Goal: Check status: Check status

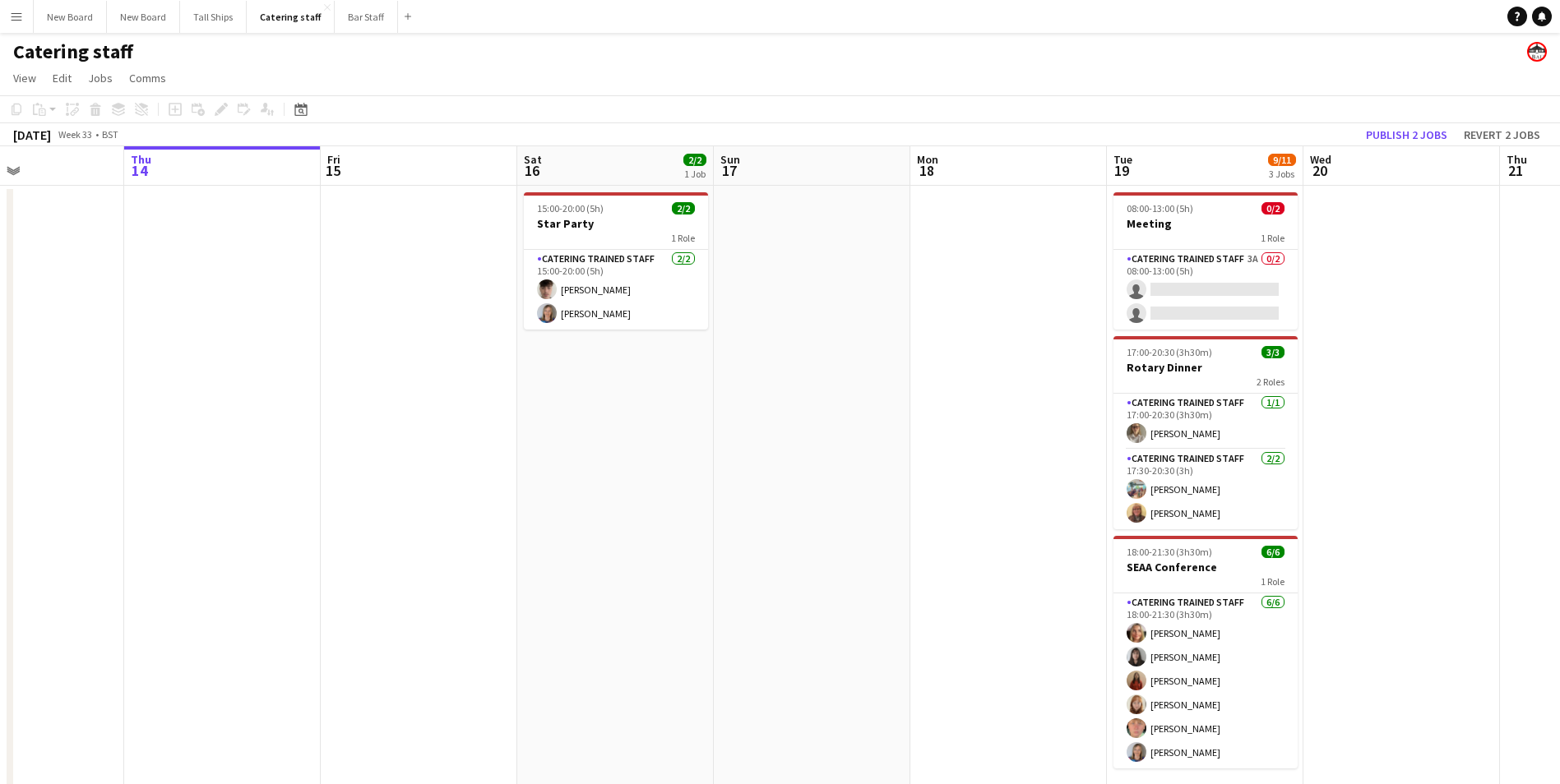
drag, startPoint x: 1405, startPoint y: 388, endPoint x: 599, endPoint y: 490, distance: 812.4
click at [599, 490] on app-calendar-viewport "Mon 11 Tue 12 Wed 13 Thu 14 Fri 15 Sat 16 2/2 1 Job Sun 17 Mon 18 Tue 19 9/11 3…" at bounding box center [780, 475] width 1560 height 659
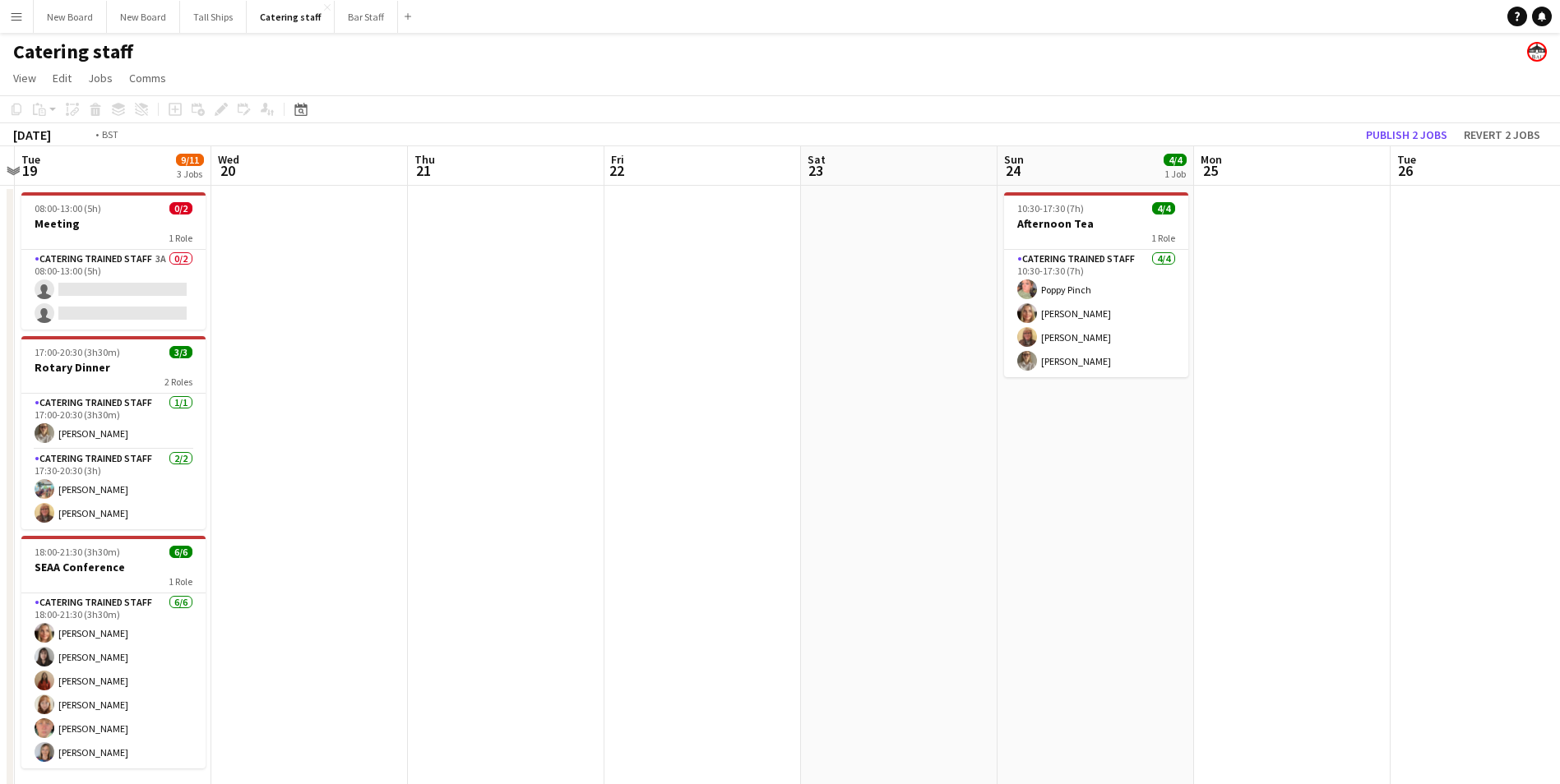
drag, startPoint x: 489, startPoint y: 547, endPoint x: 535, endPoint y: 539, distance: 46.7
click at [476, 547] on app-calendar-viewport "Fri 15 Sat 16 2/2 1 Job Sun 17 Mon 18 Tue 19 9/11 3 Jobs Wed 20 Thu 21 Fri 22 S…" at bounding box center [780, 475] width 1560 height 659
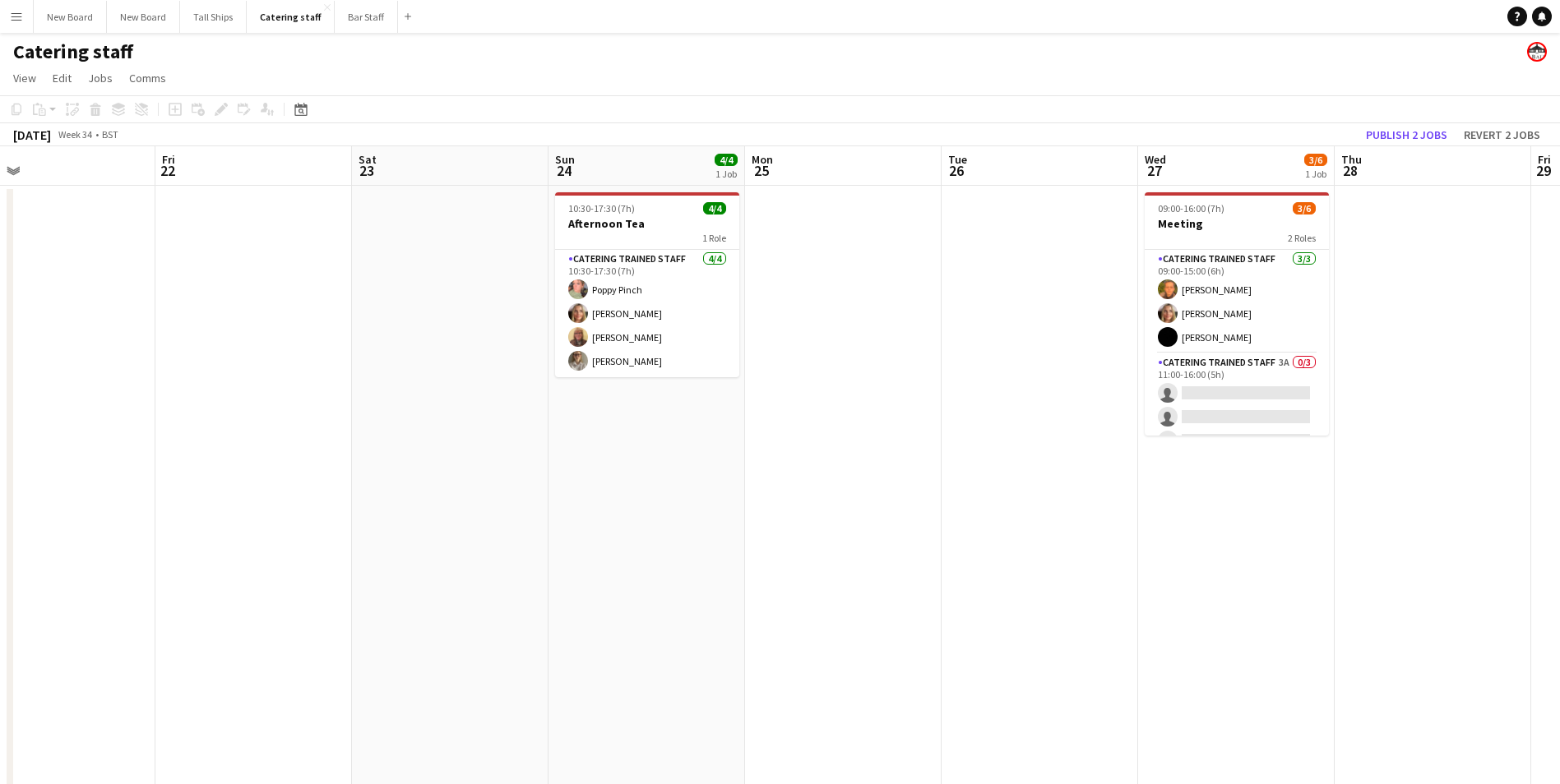
drag, startPoint x: 1364, startPoint y: 618, endPoint x: 799, endPoint y: 634, distance: 565.2
click at [775, 643] on app-calendar-viewport "Tue 19 9/11 3 Jobs Wed 20 Thu 21 Fri 22 Sat 23 Sun 24 4/4 1 Job Mon 25 Tue 26 W…" at bounding box center [780, 475] width 1560 height 659
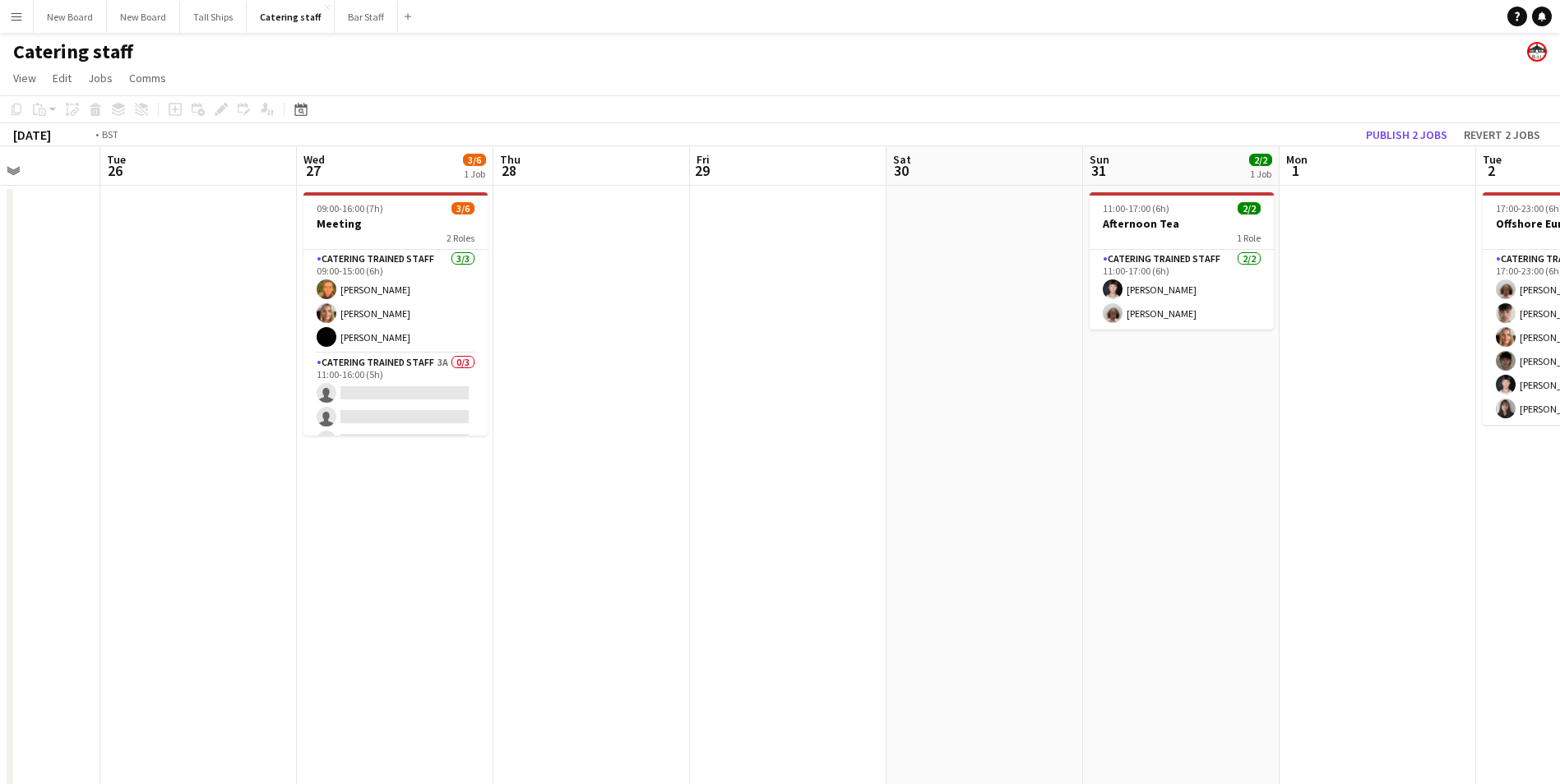
drag, startPoint x: 1437, startPoint y: 572, endPoint x: 705, endPoint y: 567, distance: 732.0
click at [691, 574] on app-calendar-viewport "Fri 22 Sat 23 Sun 24 4/4 1 Job Mon 25 Tue 26 Wed 27 3/6 1 Job Thu 28 Fri 29 Sat…" at bounding box center [780, 475] width 1560 height 659
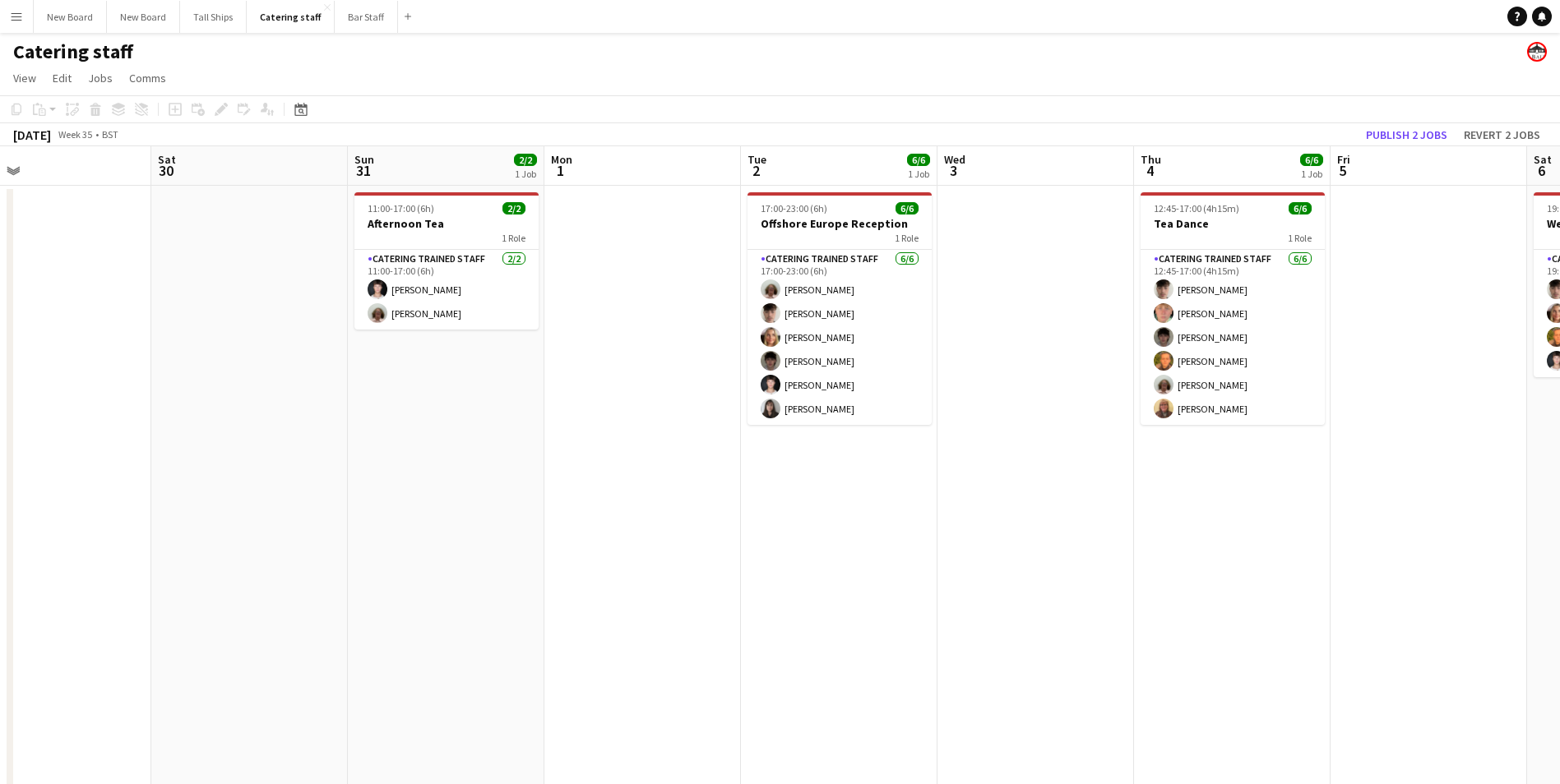
drag, startPoint x: 1266, startPoint y: 549, endPoint x: 716, endPoint y: 551, distance: 550.0
click at [710, 551] on app-calendar-viewport "Tue 26 Wed 27 3/6 1 Job Thu 28 Fri 29 Sat 30 Sun 31 2/2 1 Job Mon 1 Tue 2 6/6 1…" at bounding box center [780, 475] width 1560 height 659
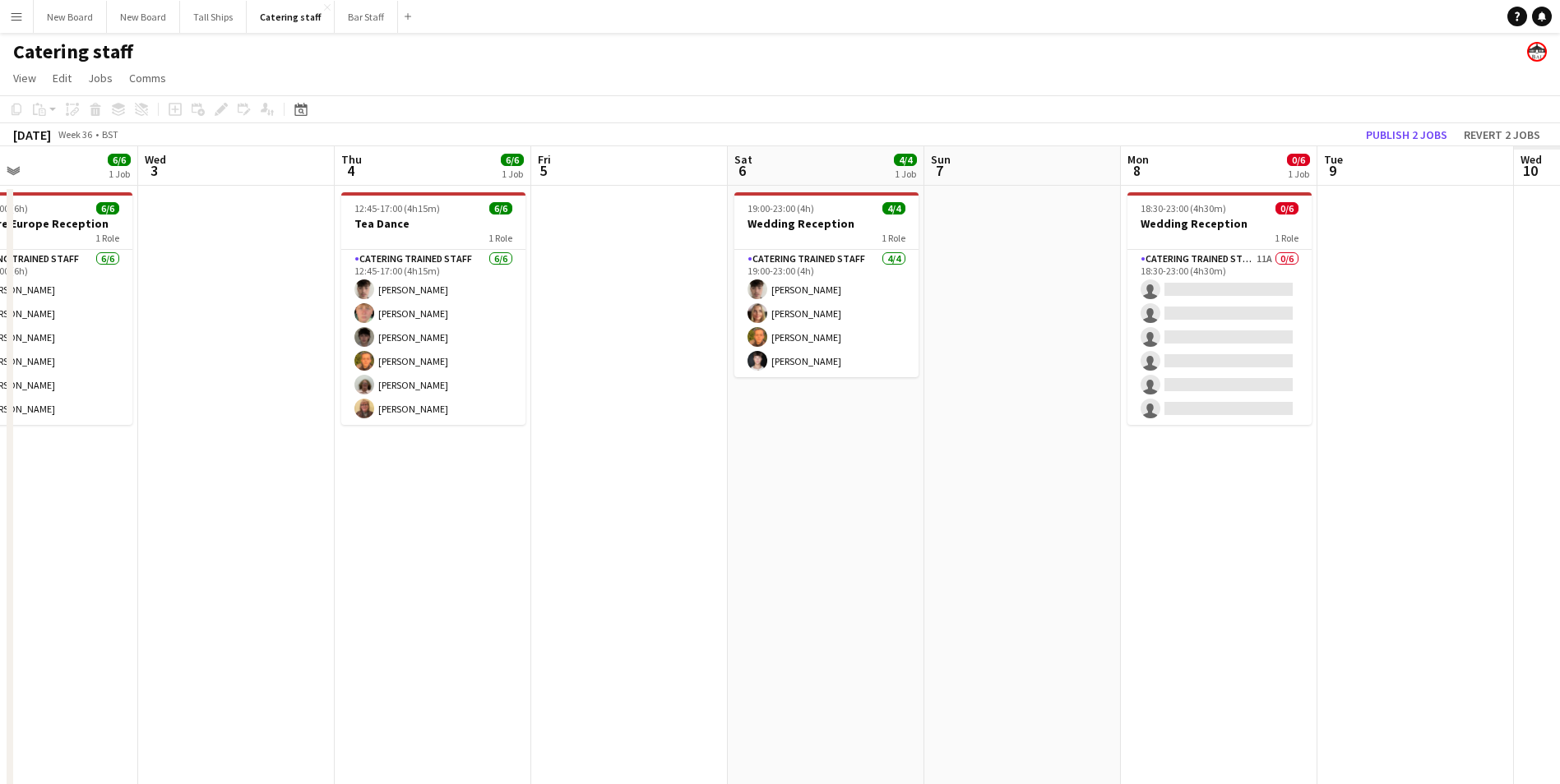
drag, startPoint x: 820, startPoint y: 630, endPoint x: 609, endPoint y: 621, distance: 211.2
click at [573, 635] on app-calendar-viewport "Sat 30 Sun 31 2/2 1 Job Mon 1 Tue 2 6/6 1 Job Wed 3 Thu 4 6/6 1 Job Fri 5 Sat 6…" at bounding box center [780, 475] width 1560 height 659
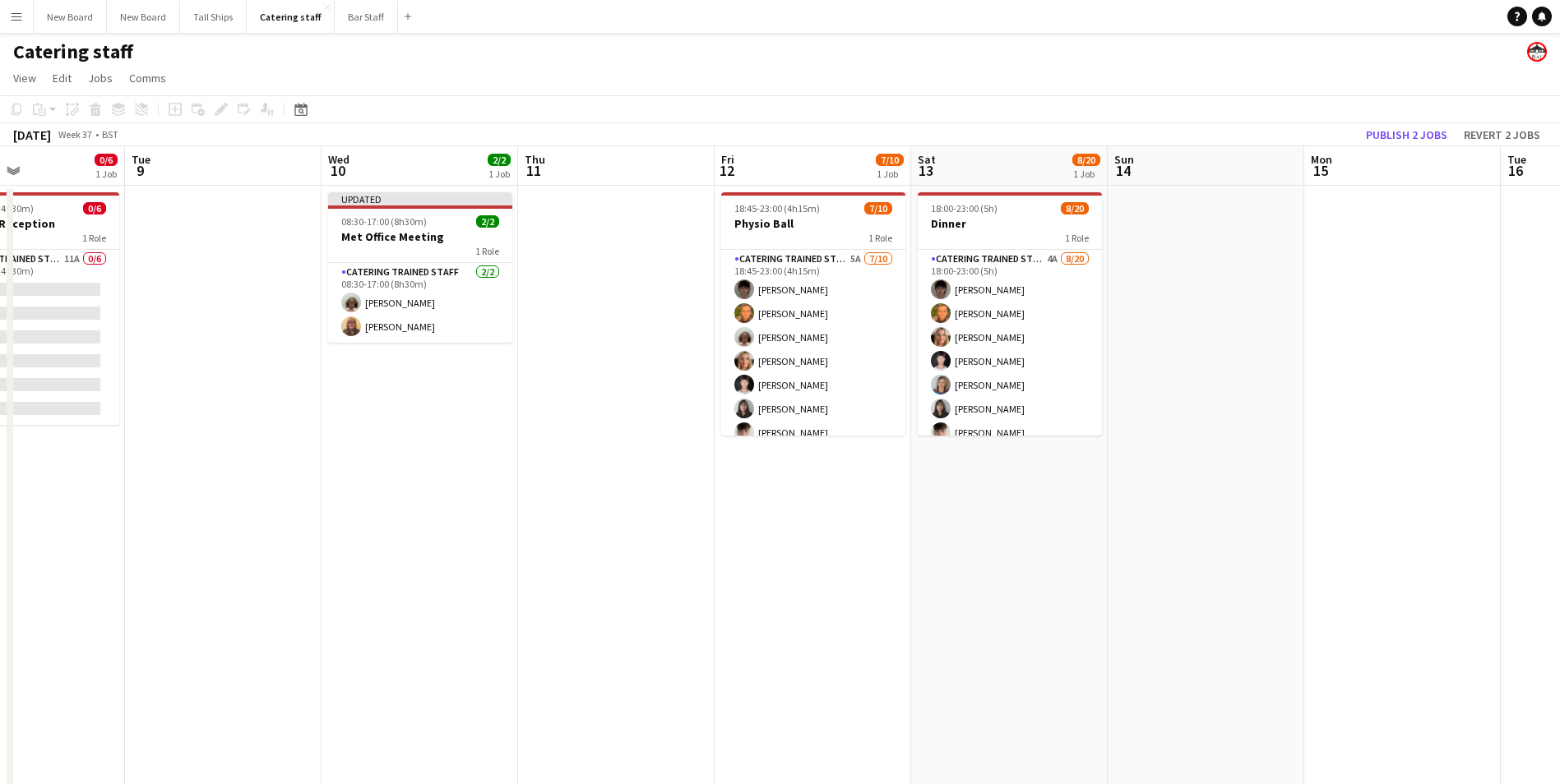
drag, startPoint x: 1276, startPoint y: 585, endPoint x: 753, endPoint y: 604, distance: 523.3
click at [679, 627] on app-calendar-viewport "Sat 6 4/4 1 Job Sun 7 Mon 8 0/6 1 Job Tue 9 Wed 10 2/2 1 Job Thu 11 Fri 12 7/10…" at bounding box center [780, 475] width 1560 height 659
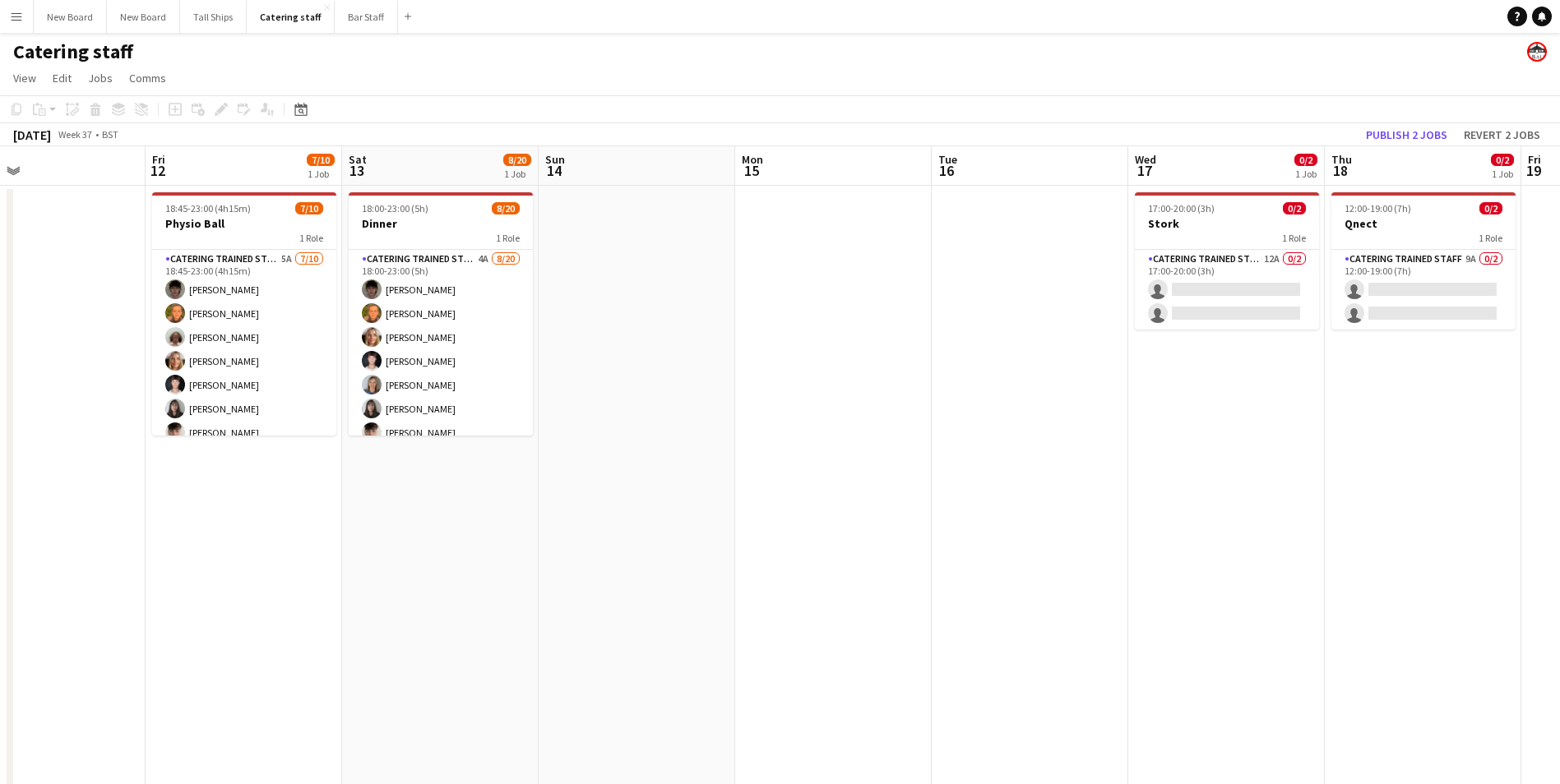
drag, startPoint x: 1187, startPoint y: 552, endPoint x: 1206, endPoint y: 526, distance: 32.2
click at [635, 561] on app-calendar-viewport "Mon 8 0/6 1 Job Tue 9 Wed 10 2/2 1 Job Thu 11 Fri 12 7/10 1 Job Sat 13 8/20 1 J…" at bounding box center [780, 475] width 1560 height 659
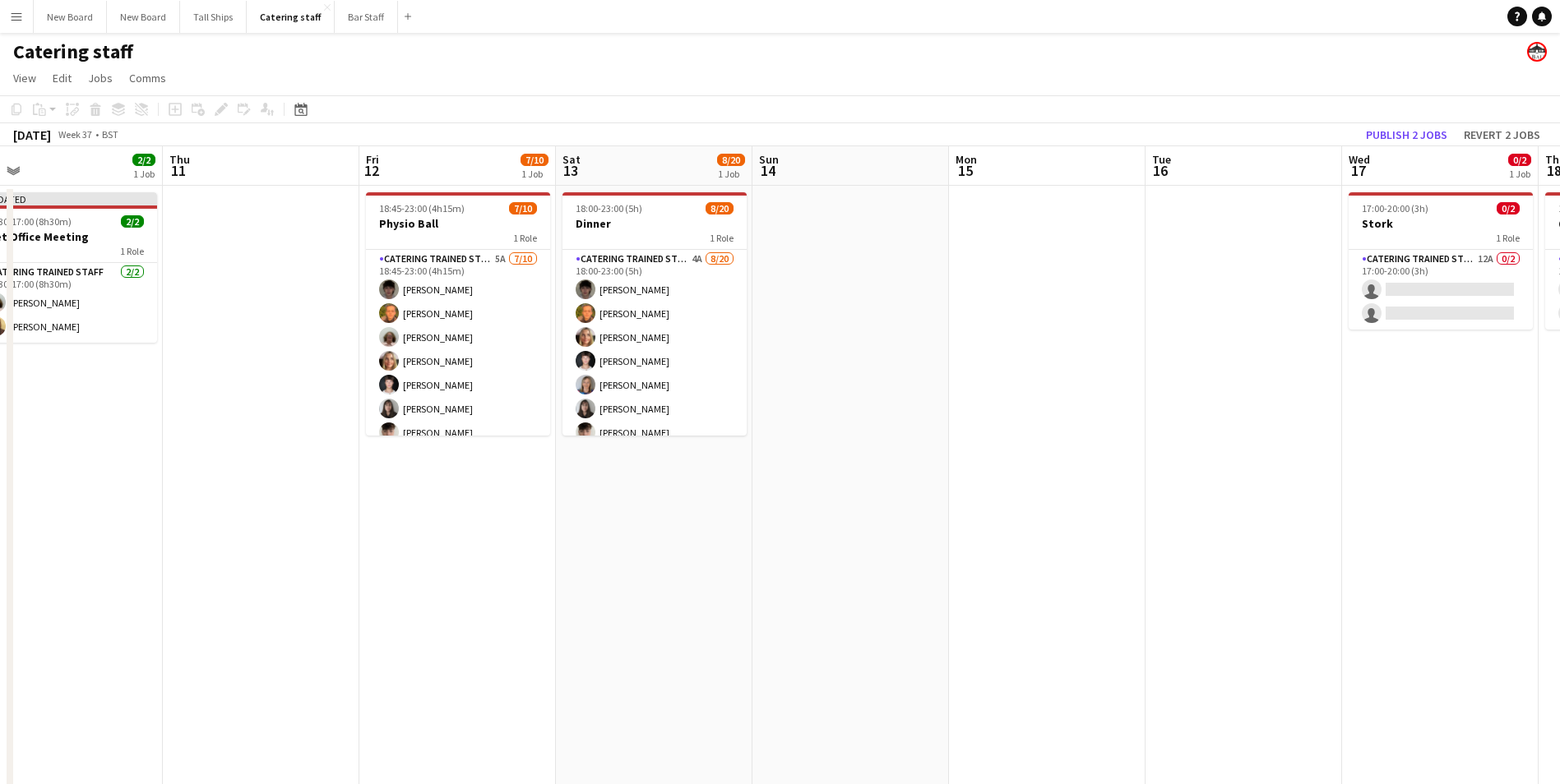
drag, startPoint x: 1388, startPoint y: 524, endPoint x: 812, endPoint y: 524, distance: 576.0
click at [807, 530] on app-calendar-viewport "Mon 8 0/6 1 Job Tue 9 Wed 10 2/2 1 Job Thu 11 Fri 12 7/10 1 Job Sat 13 8/20 1 J…" at bounding box center [780, 475] width 1560 height 659
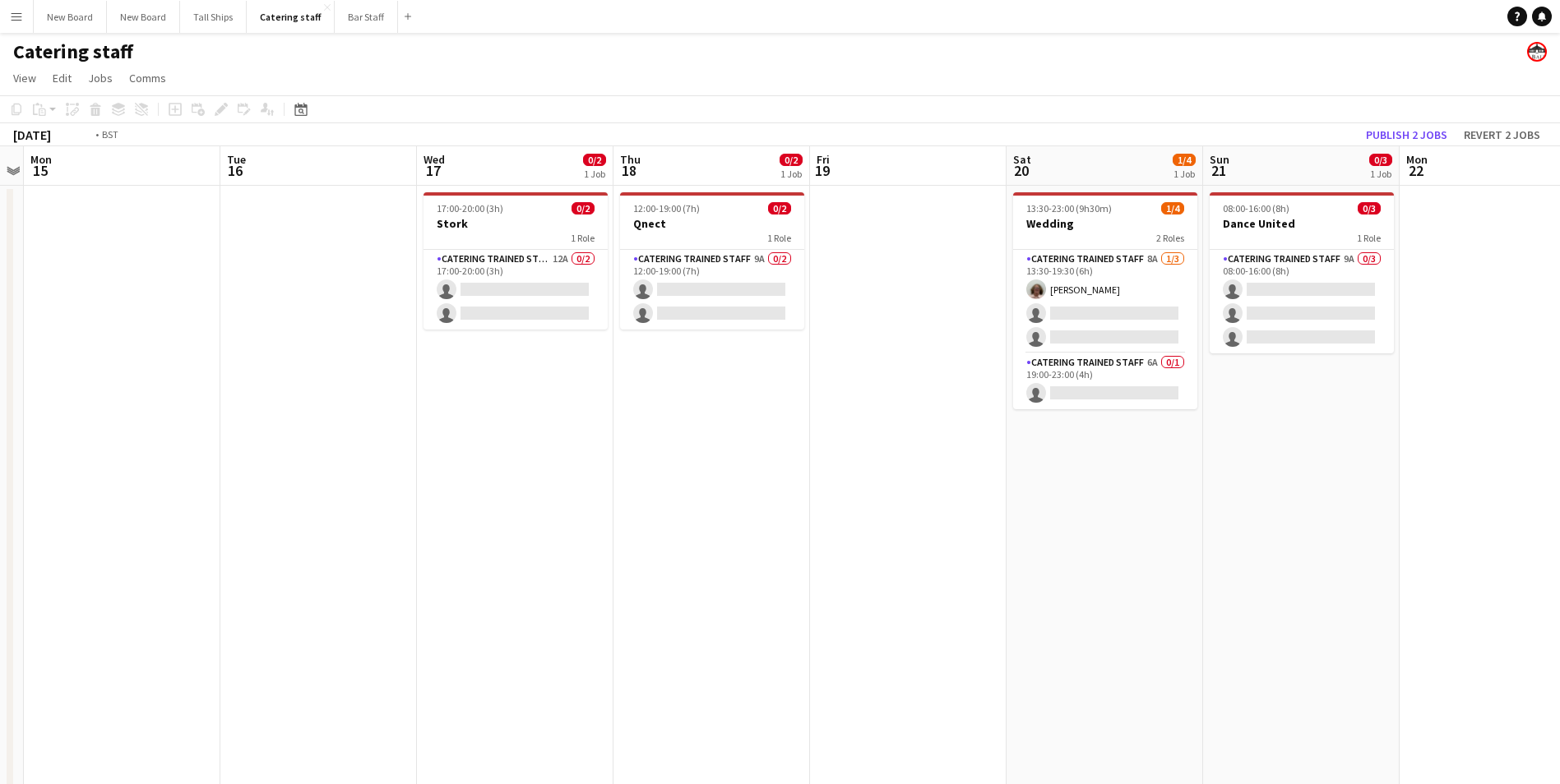
drag, startPoint x: 1369, startPoint y: 528, endPoint x: 980, endPoint y: 529, distance: 389.0
click at [881, 538] on app-calendar-viewport "Fri 12 7/10 1 Job Sat 13 8/20 1 Job Sun 14 Mon 15 Tue 16 Wed 17 0/2 1 Job Thu 1…" at bounding box center [780, 475] width 1560 height 659
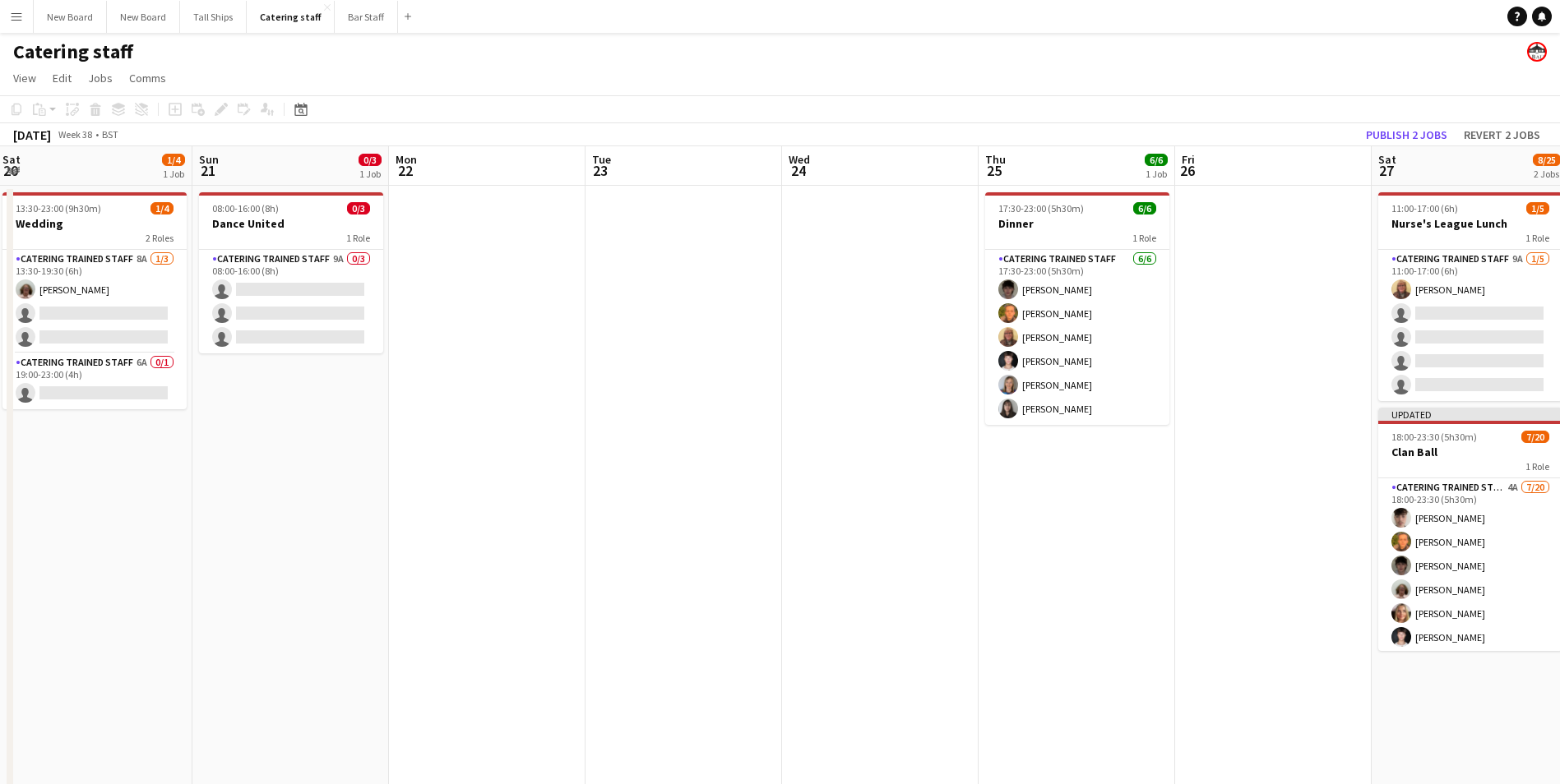
drag, startPoint x: 1440, startPoint y: 503, endPoint x: 921, endPoint y: 515, distance: 519.1
click at [841, 534] on app-calendar-viewport "Wed 17 0/2 1 Job Thu 18 0/2 1 Job Fri 19 Sat 20 1/4 1 Job Sun 21 0/3 1 Job Mon …" at bounding box center [780, 475] width 1560 height 659
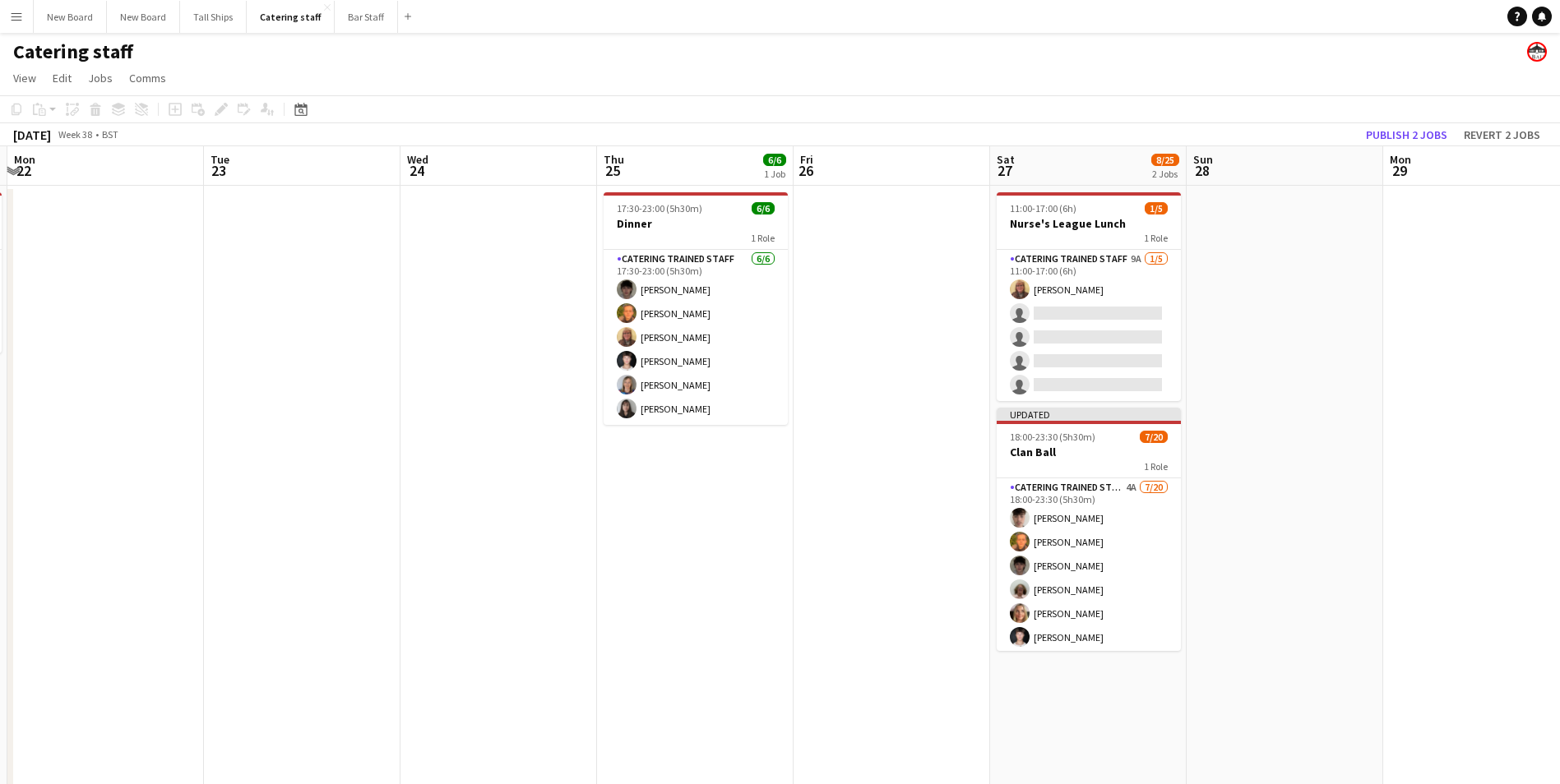
drag, startPoint x: 1414, startPoint y: 521, endPoint x: 1033, endPoint y: 552, distance: 382.3
click at [1033, 552] on app-calendar-viewport "Fri 19 Sat 20 1/4 1 Job Sun 21 0/3 1 Job Mon 22 Tue 23 Wed 24 Thu 25 6/6 1 Job …" at bounding box center [780, 475] width 1560 height 659
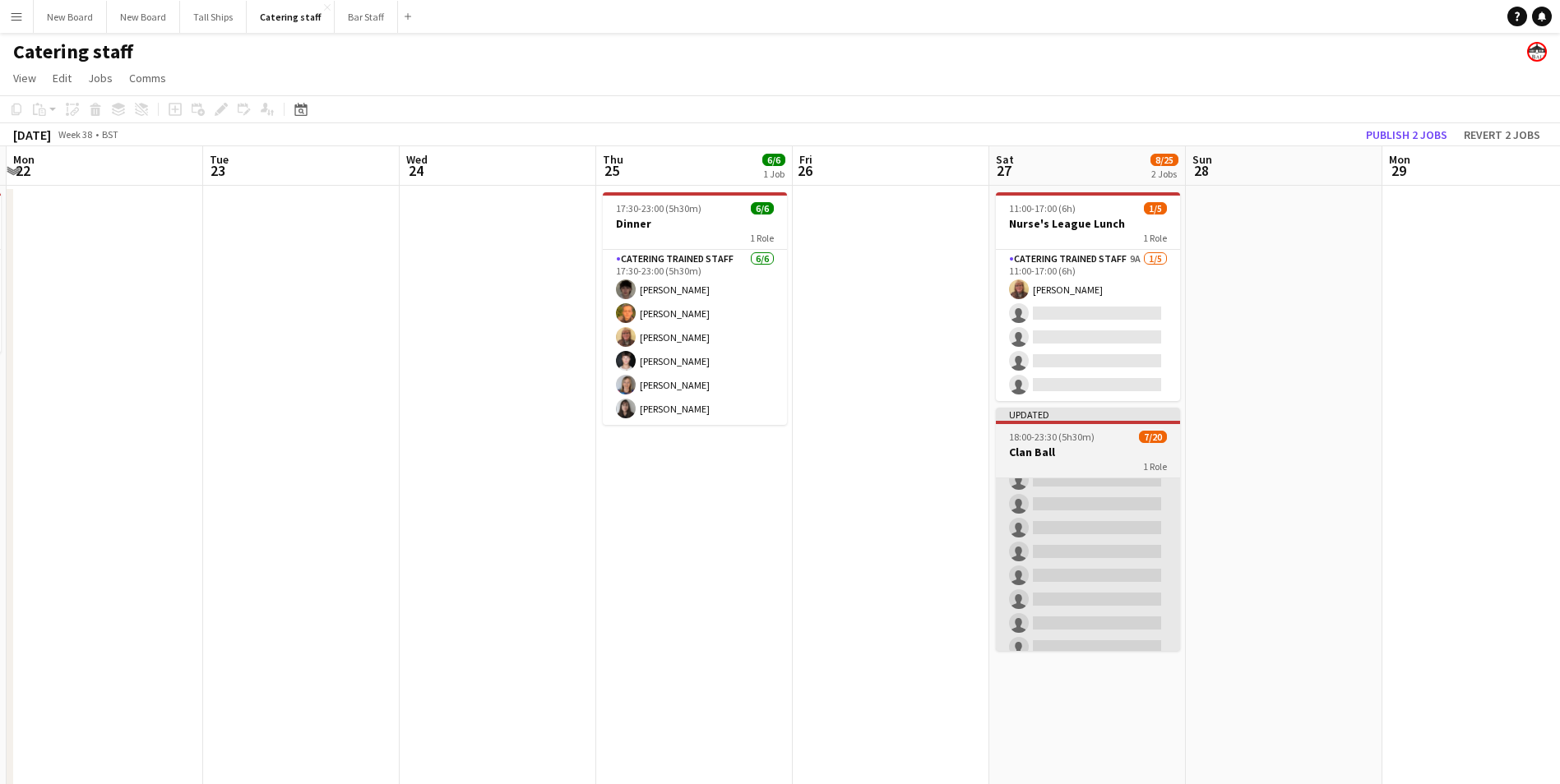
scroll to position [237, 0]
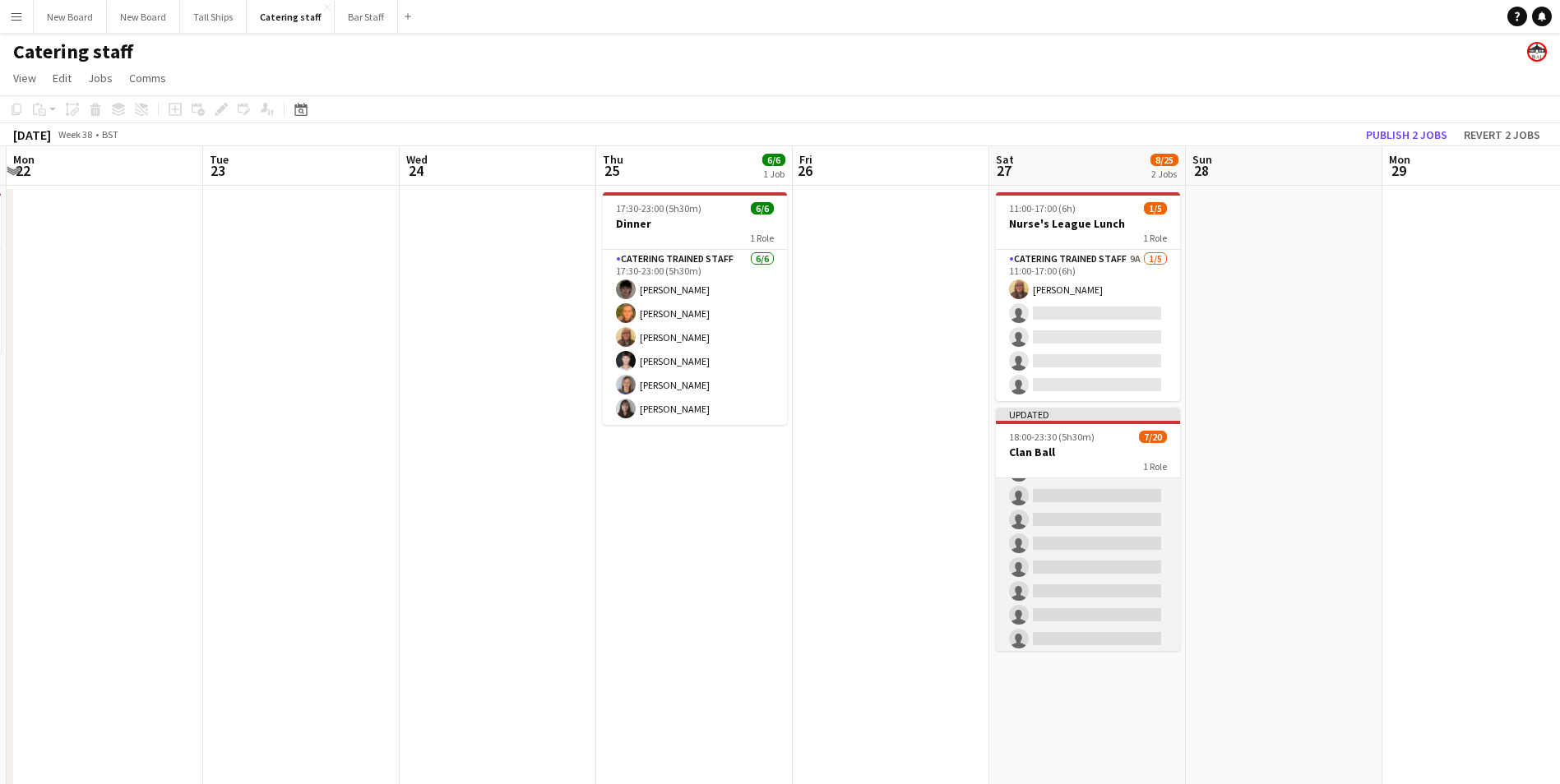
click at [1090, 497] on app-card-role "Catering trained staff 4A [DATE] 18:00-23:30 (5h30m) [PERSON_NAME] [PERSON_NAME…" at bounding box center [1088, 496] width 185 height 509
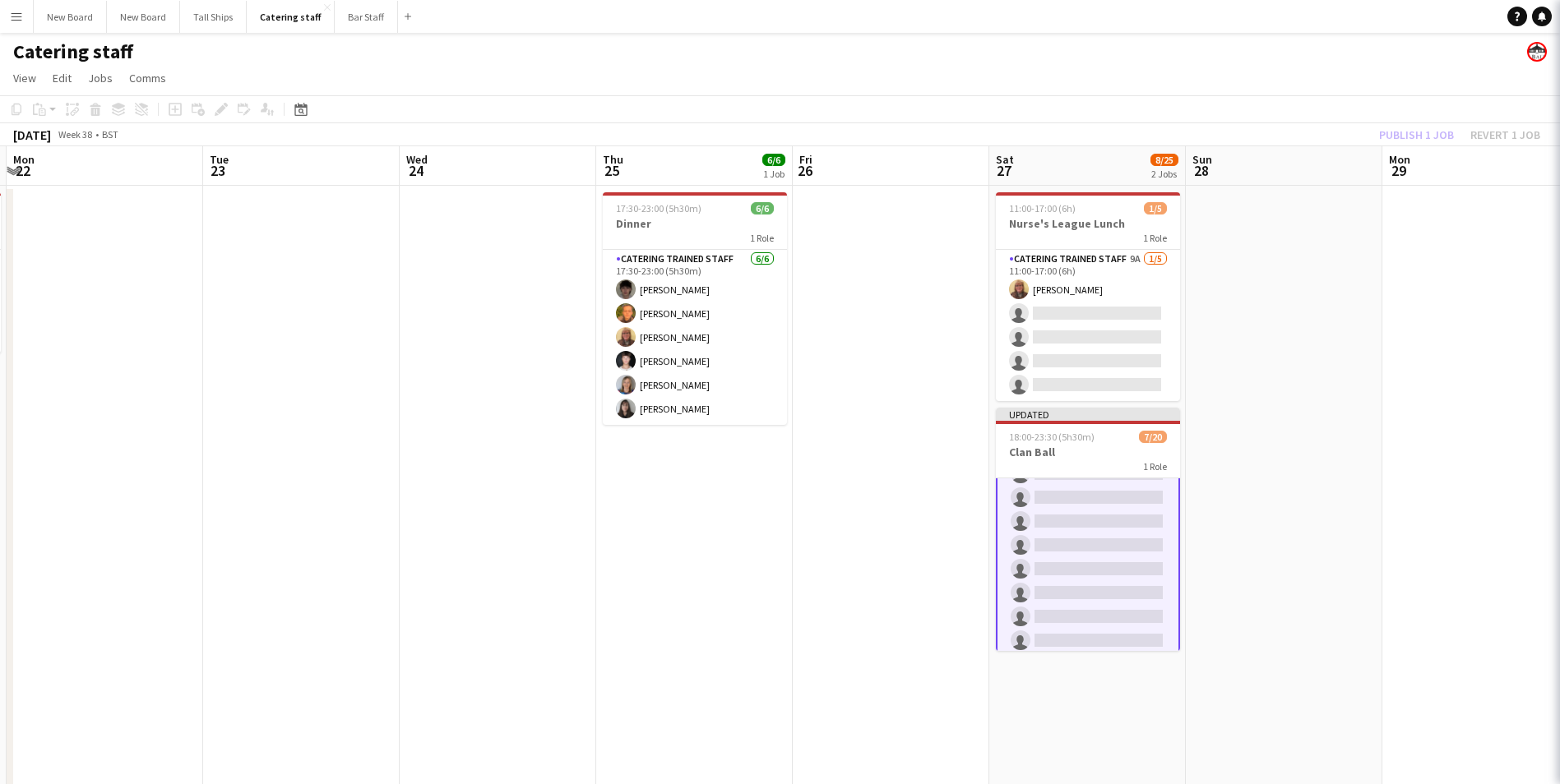
scroll to position [239, 0]
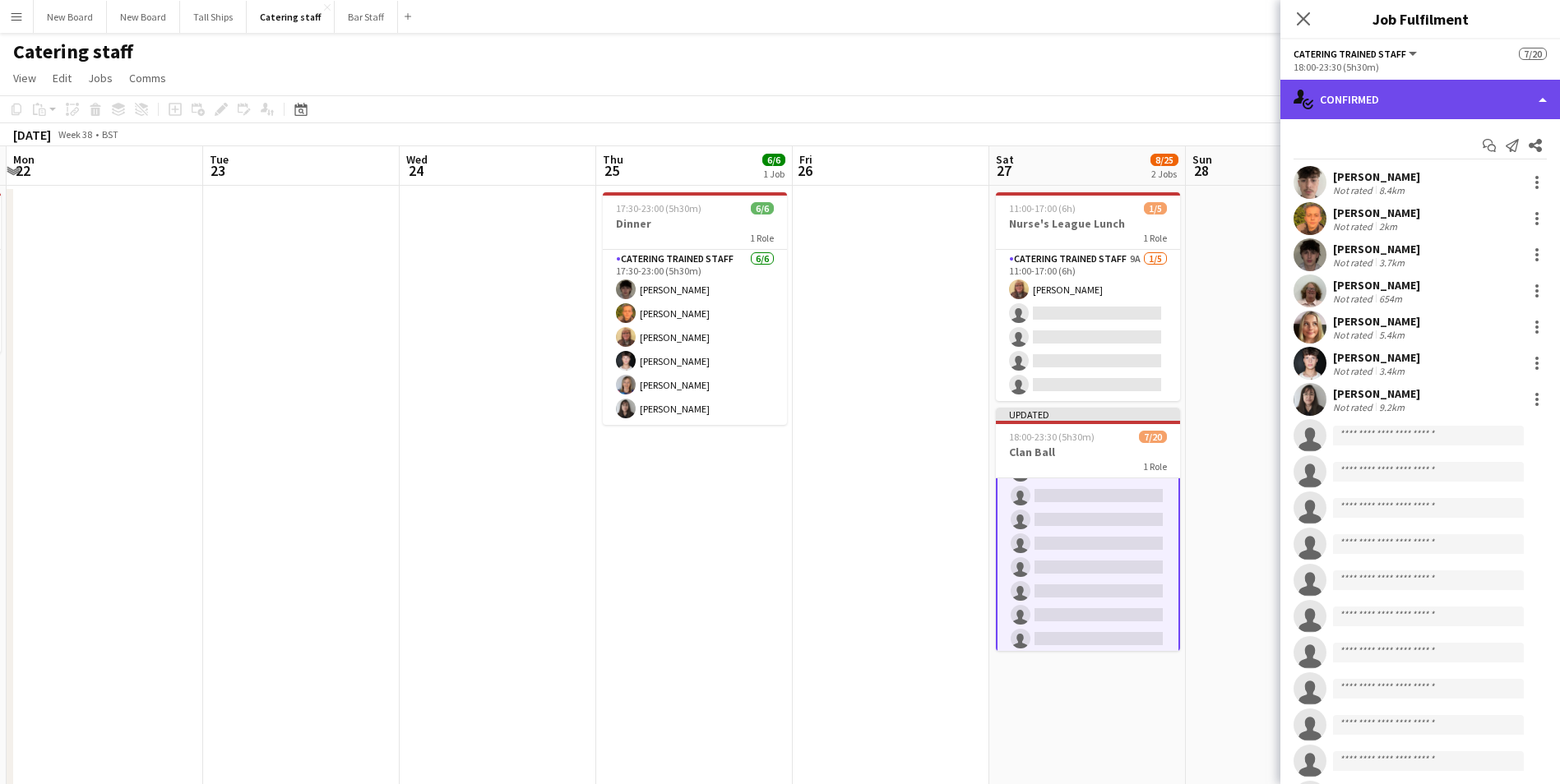
click at [1401, 96] on div "single-neutral-actions-check-2 Confirmed" at bounding box center [1420, 99] width 280 height 39
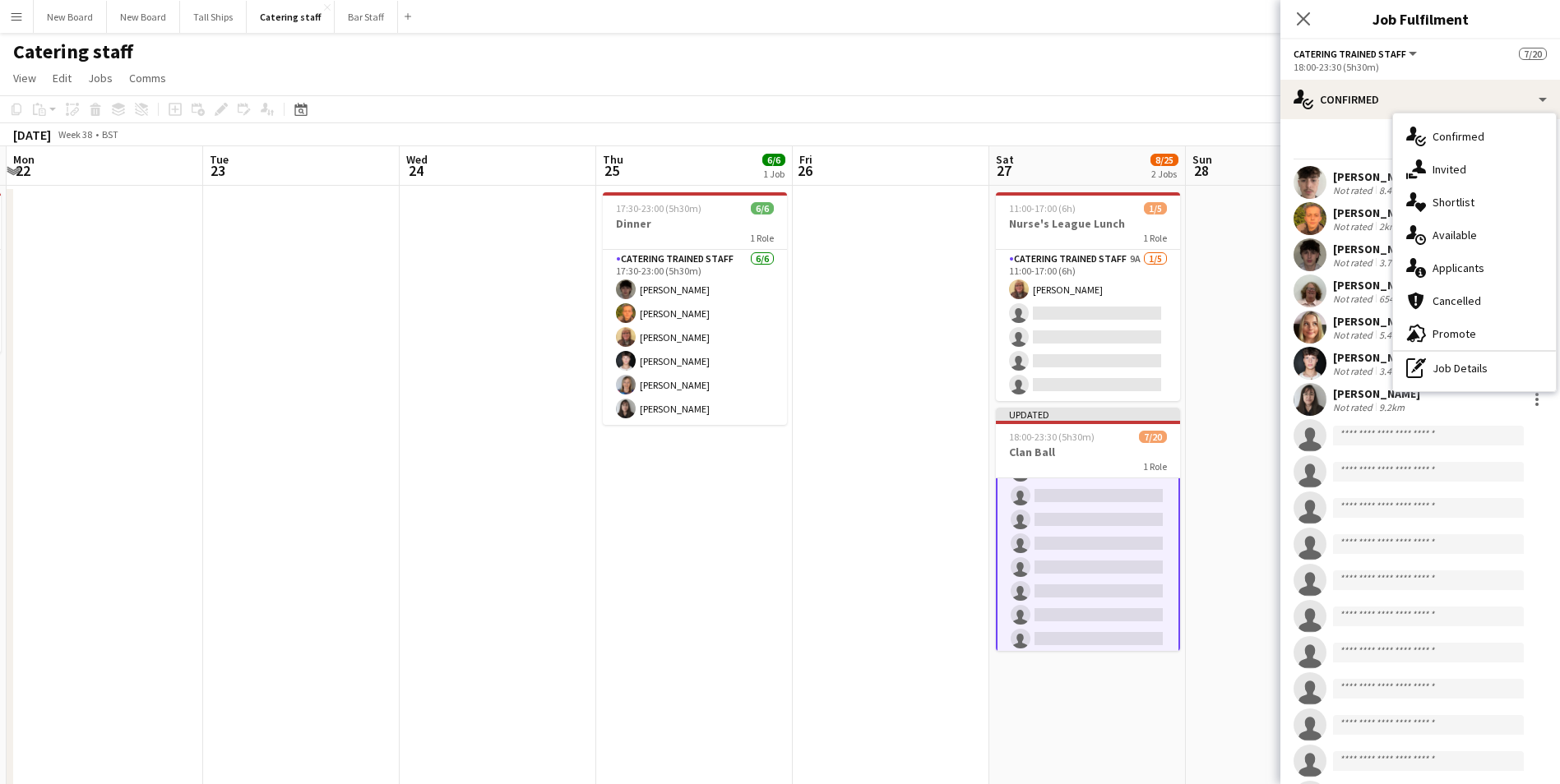
click at [1445, 270] on div "single-neutral-actions-information Applicants" at bounding box center [1474, 268] width 163 height 33
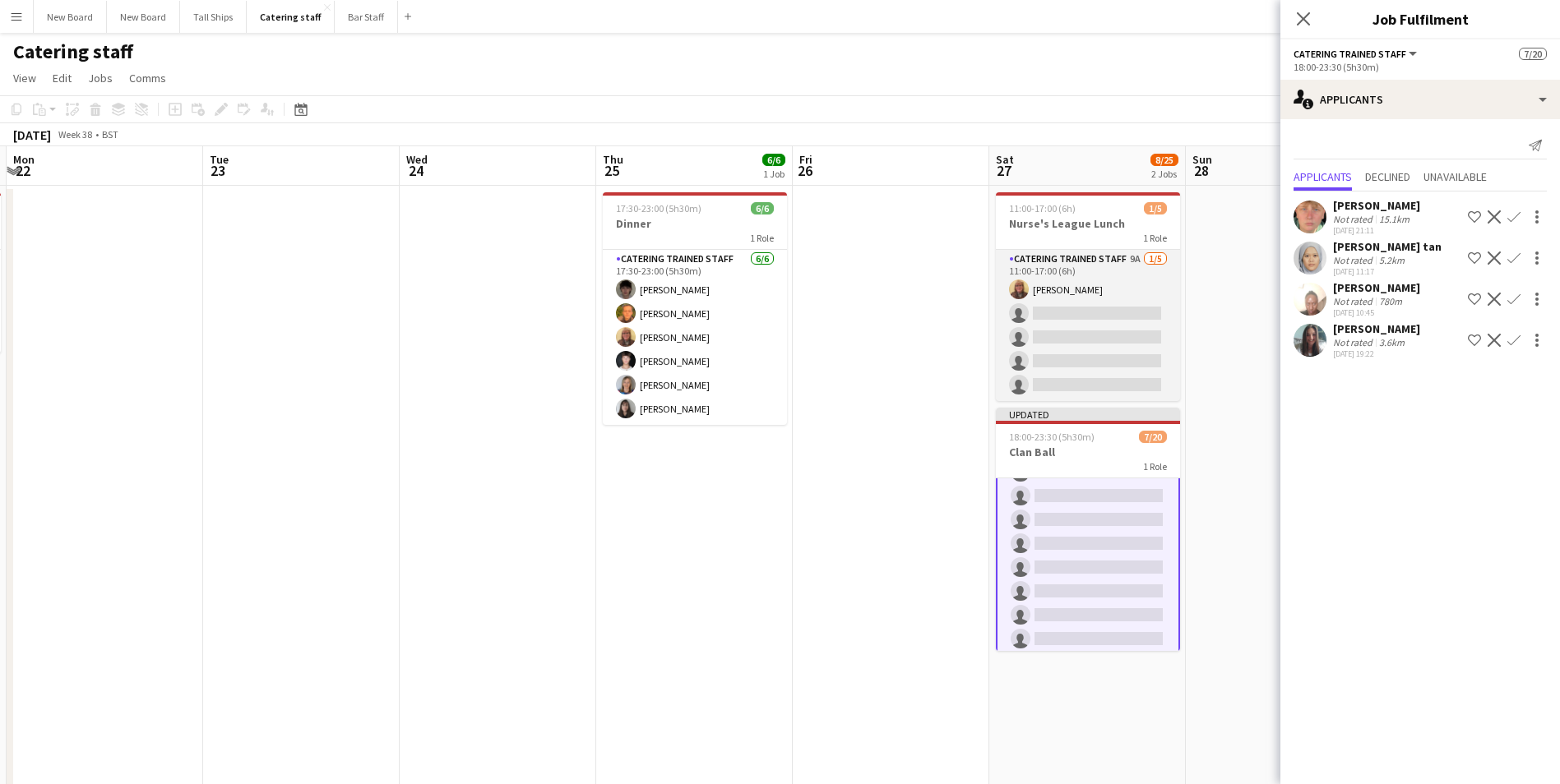
click at [1095, 310] on app-card-role "Catering trained staff 9A [DATE] 11:00-17:00 (6h) [PERSON_NAME] single-neutral-…" at bounding box center [1088, 325] width 185 height 151
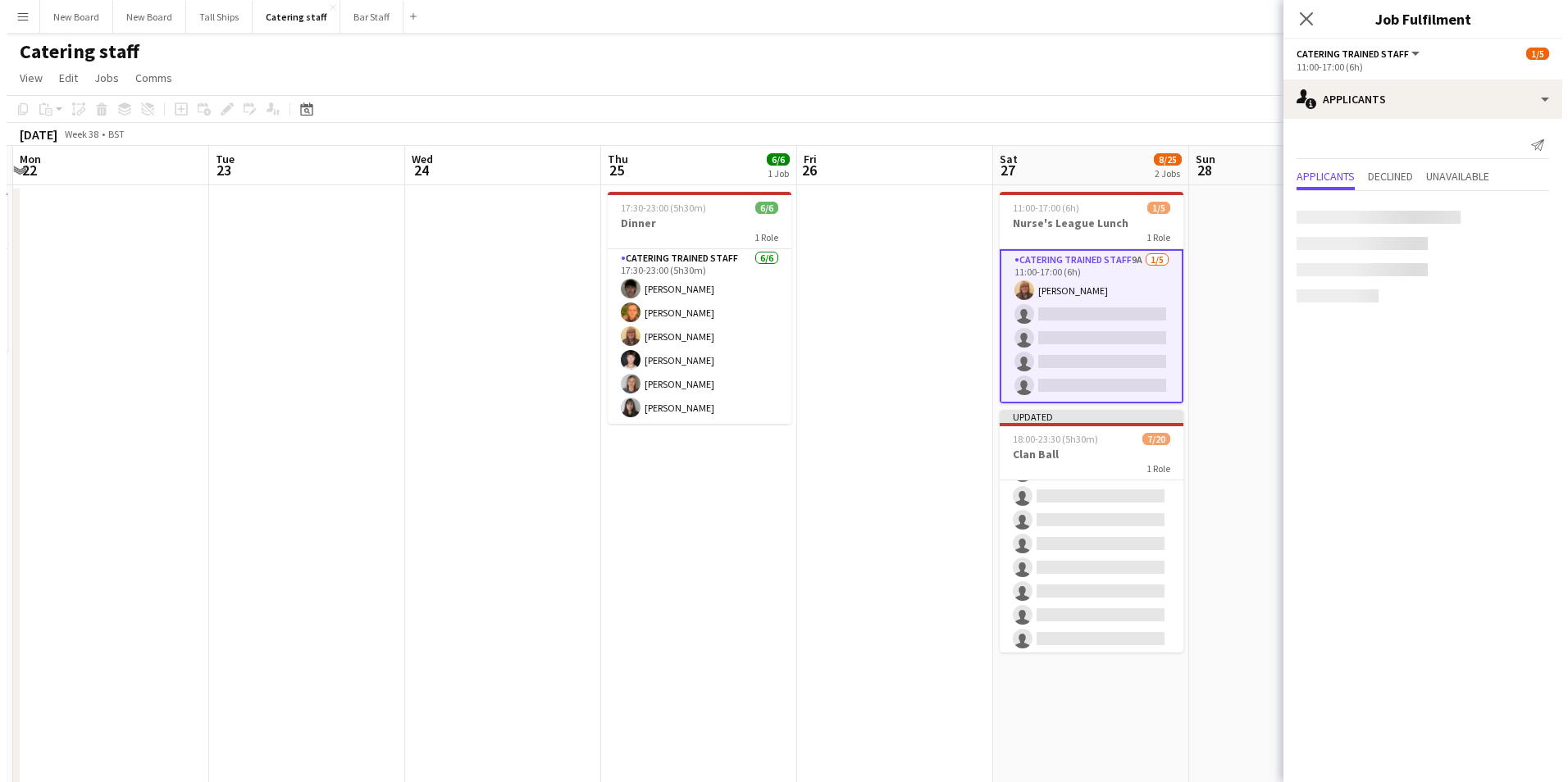
scroll to position [236, 0]
